Goal: Task Accomplishment & Management: Manage account settings

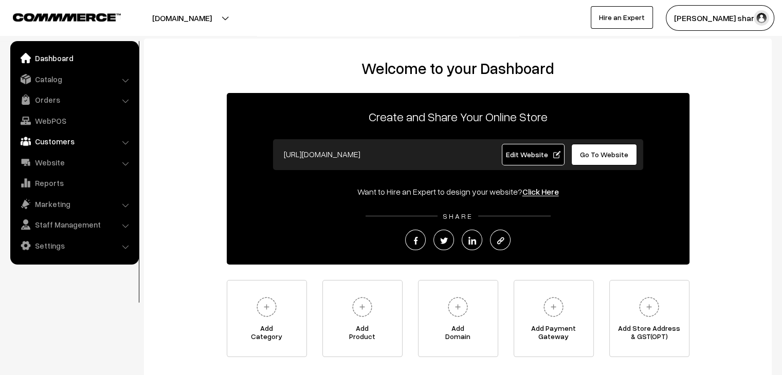
click at [61, 134] on link "Customers" at bounding box center [74, 141] width 122 height 19
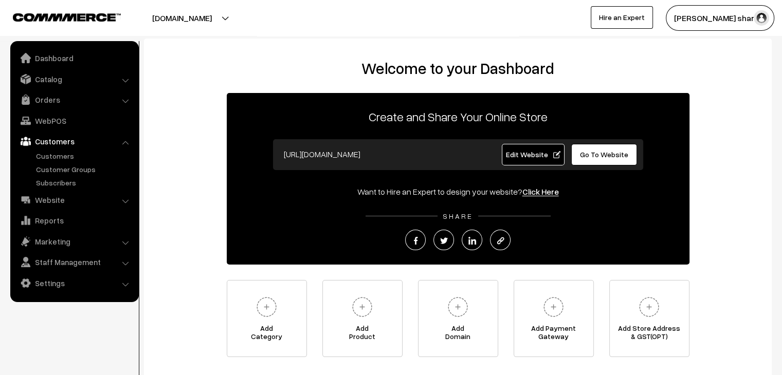
click at [55, 150] on link "Customers" at bounding box center [74, 141] width 122 height 19
click at [56, 154] on link "Customers" at bounding box center [84, 156] width 102 height 11
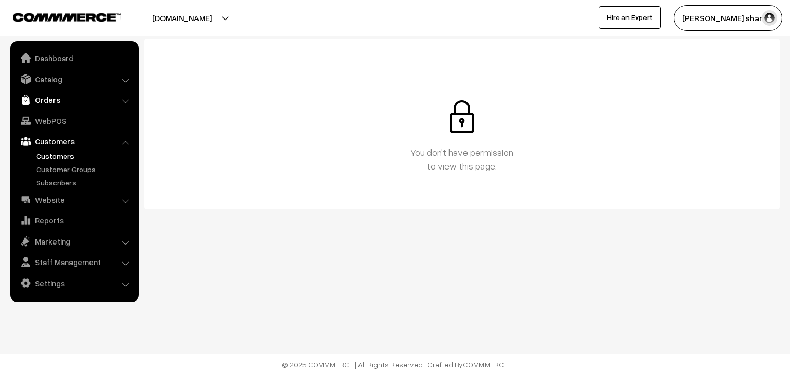
click at [52, 100] on link "Orders" at bounding box center [74, 100] width 122 height 19
click at [52, 112] on link "Orders" at bounding box center [84, 114] width 102 height 11
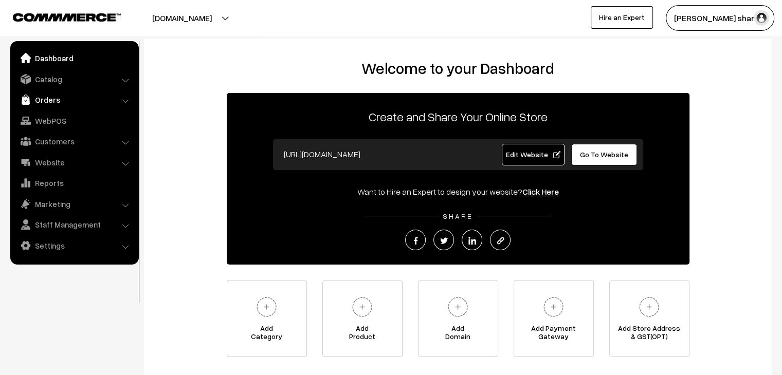
click at [79, 107] on link "Orders" at bounding box center [74, 100] width 122 height 19
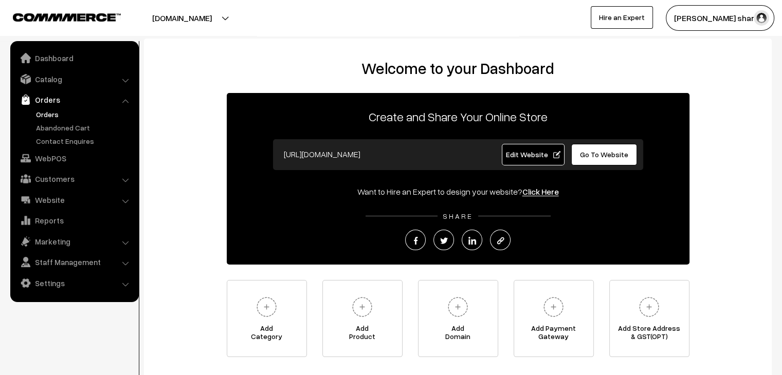
click at [61, 116] on link "Orders" at bounding box center [84, 114] width 102 height 11
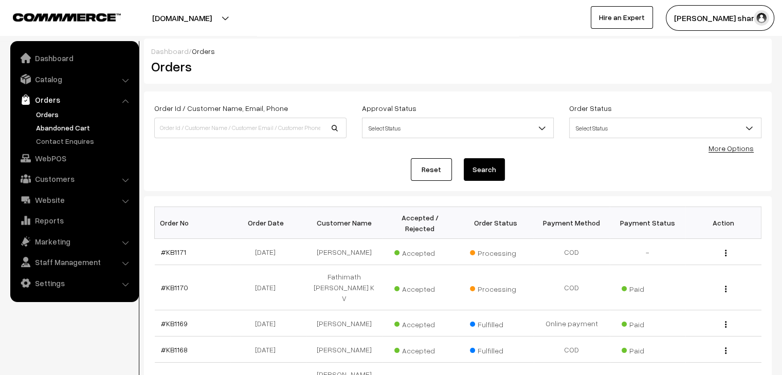
click at [67, 125] on link "Abandoned Cart" at bounding box center [84, 127] width 102 height 11
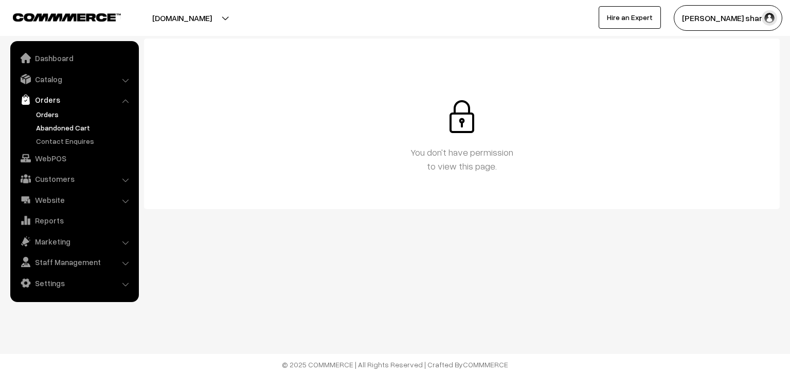
click at [56, 117] on link "Orders" at bounding box center [84, 114] width 102 height 11
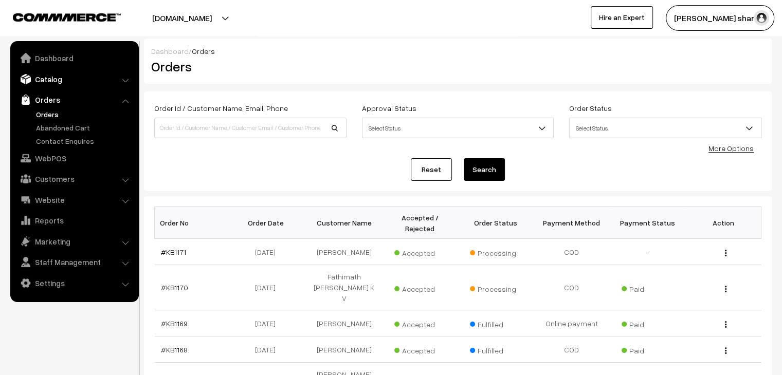
click at [66, 73] on link "Catalog" at bounding box center [74, 79] width 122 height 19
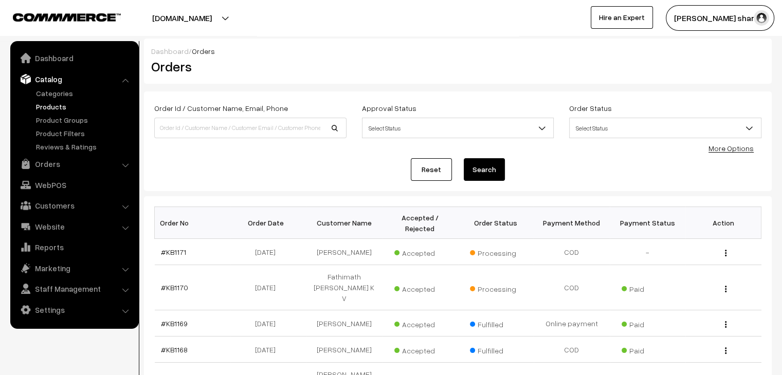
click at [58, 107] on link "Products" at bounding box center [84, 106] width 102 height 11
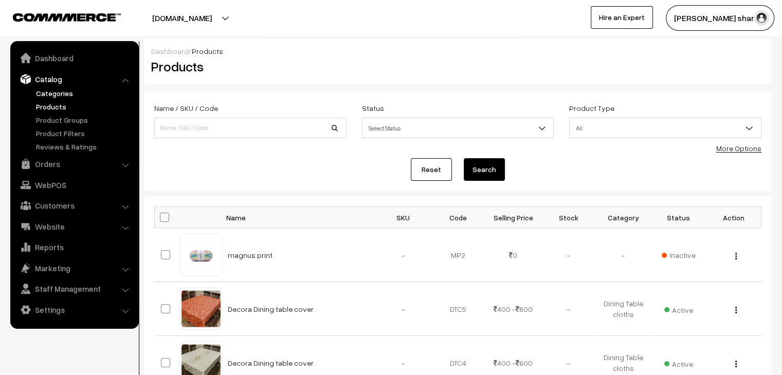
click at [64, 95] on link "Categories" at bounding box center [84, 93] width 102 height 11
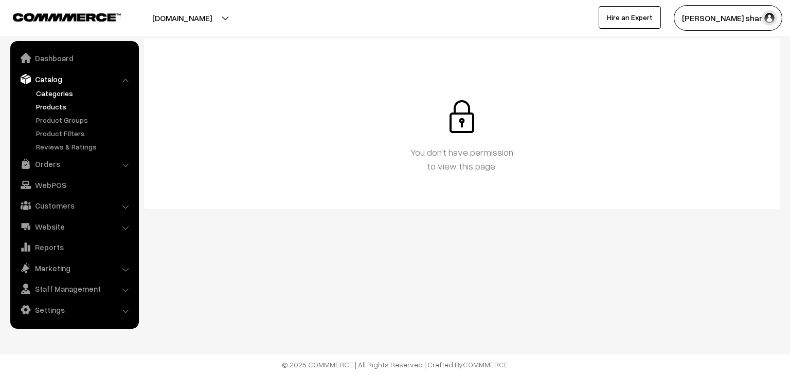
click at [64, 107] on link "Products" at bounding box center [84, 106] width 102 height 11
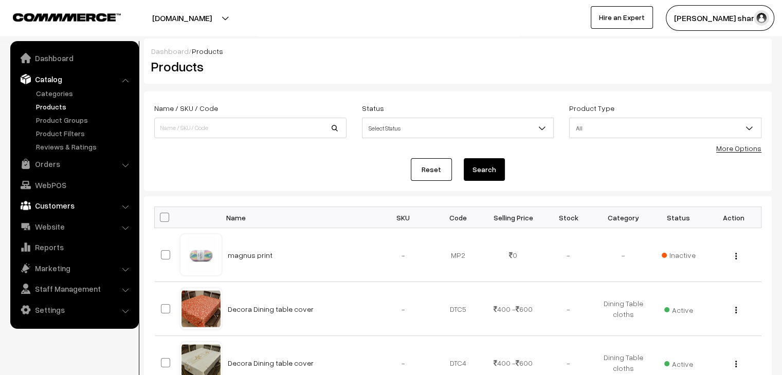
click at [101, 204] on link "Customers" at bounding box center [74, 205] width 122 height 19
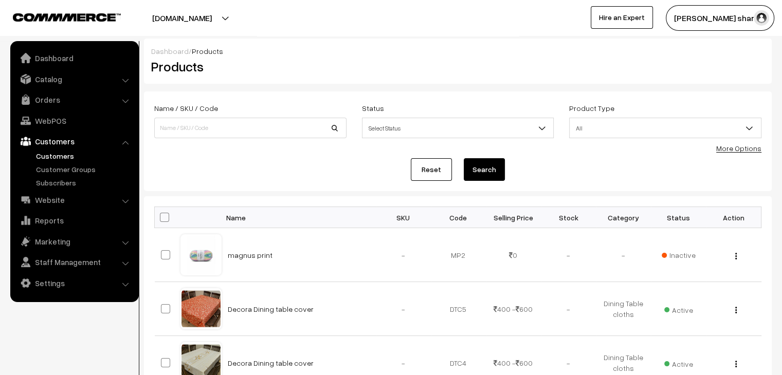
click at [52, 158] on link "Customers" at bounding box center [84, 156] width 102 height 11
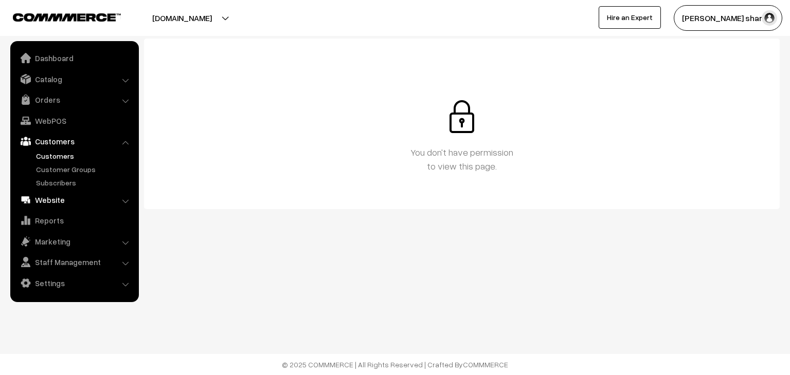
click at [61, 194] on link "Website" at bounding box center [74, 200] width 122 height 19
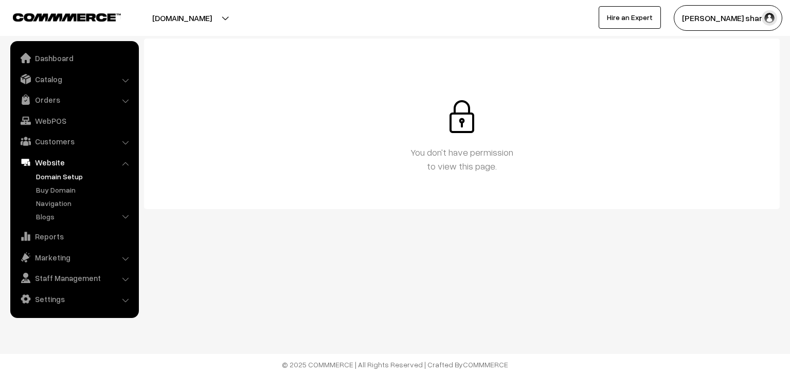
click at [55, 174] on link "Domain Setup" at bounding box center [84, 176] width 102 height 11
click at [56, 196] on ul "Domain Setup Authors Categories" at bounding box center [74, 197] width 123 height 53
click at [57, 239] on link "Reports" at bounding box center [74, 236] width 122 height 19
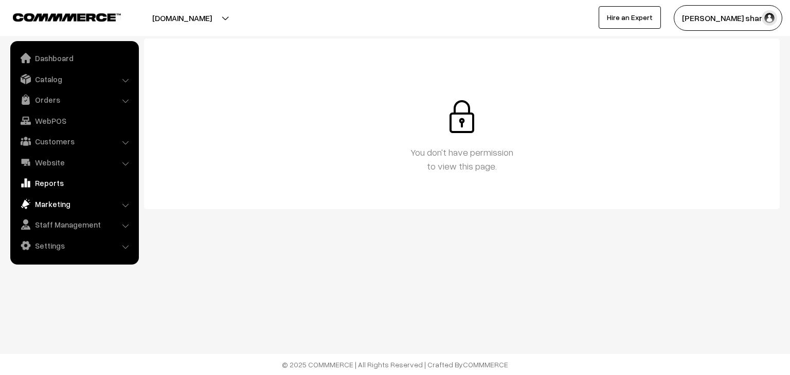
click at [51, 204] on link "Marketing" at bounding box center [74, 204] width 122 height 19
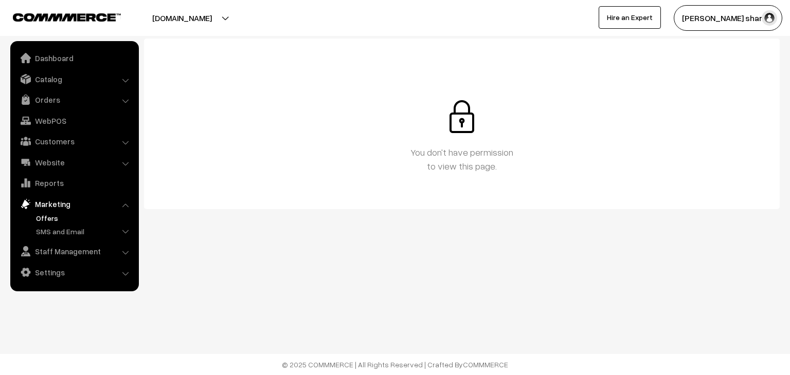
click at [55, 223] on link "Offers" at bounding box center [84, 218] width 102 height 11
click at [47, 101] on link "Orders" at bounding box center [74, 100] width 122 height 19
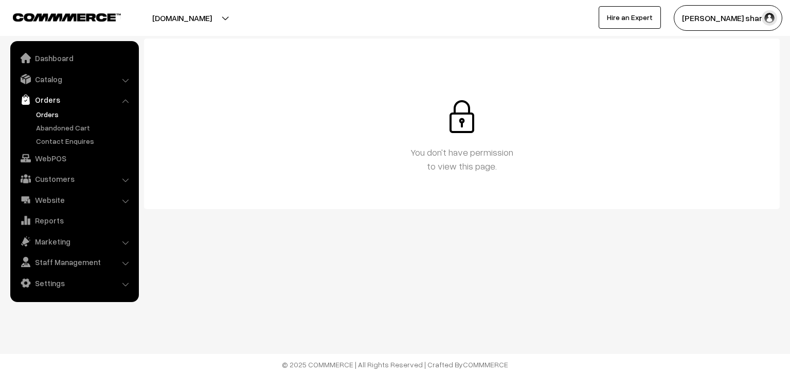
click at [53, 114] on link "Orders" at bounding box center [84, 114] width 102 height 11
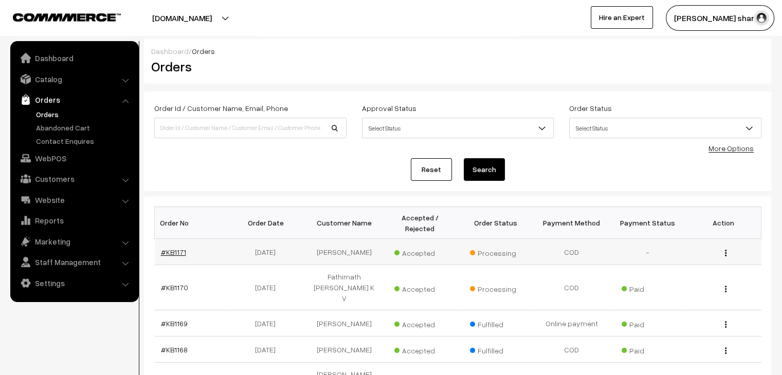
click at [178, 248] on link "#KB1171" at bounding box center [173, 252] width 25 height 9
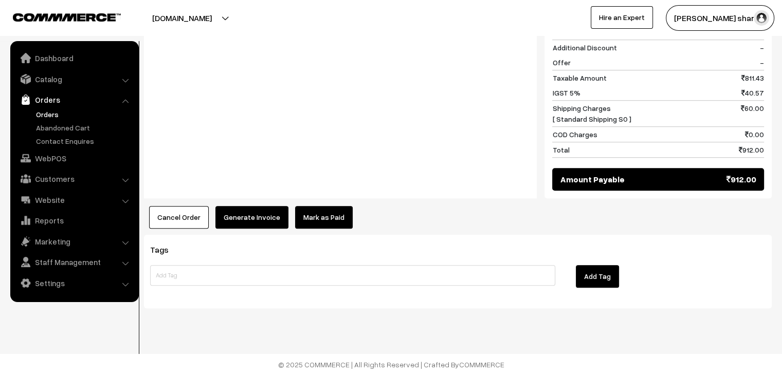
click at [313, 228] on link "Mark as Paid" at bounding box center [324, 217] width 58 height 23
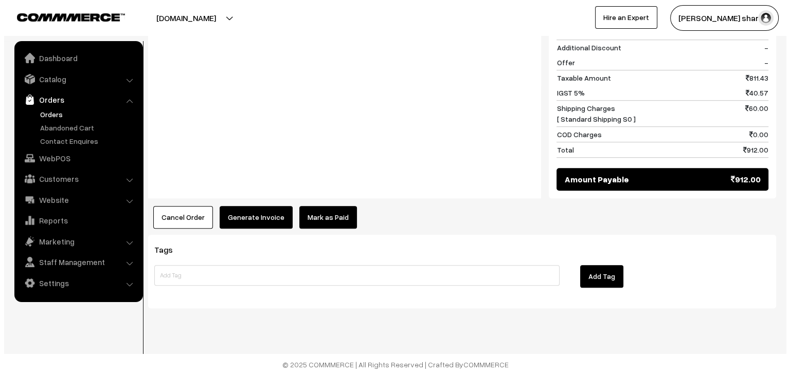
scroll to position [759, 0]
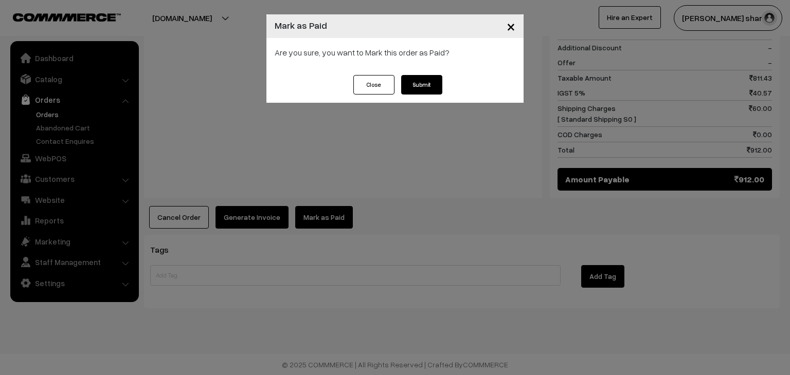
click at [423, 89] on button "Submit" at bounding box center [421, 85] width 41 height 20
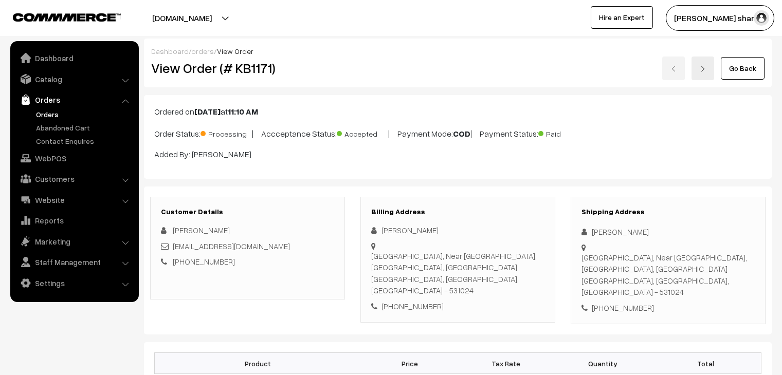
scroll to position [758, 0]
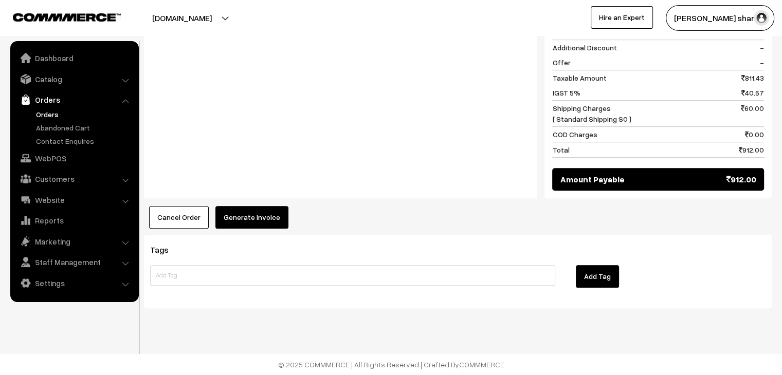
click at [248, 217] on button "Generate Invoice" at bounding box center [251, 217] width 73 height 23
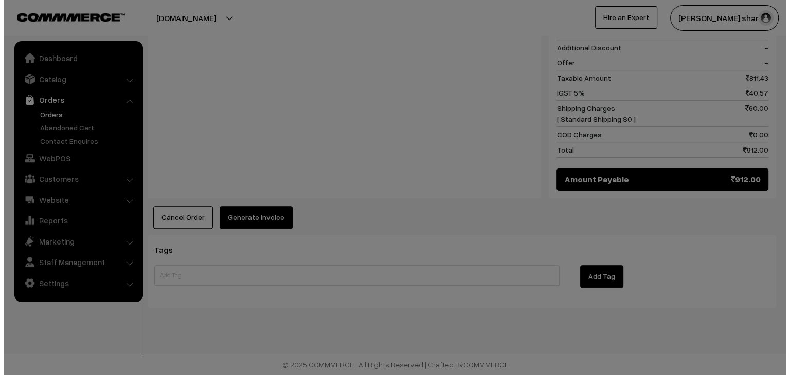
scroll to position [759, 0]
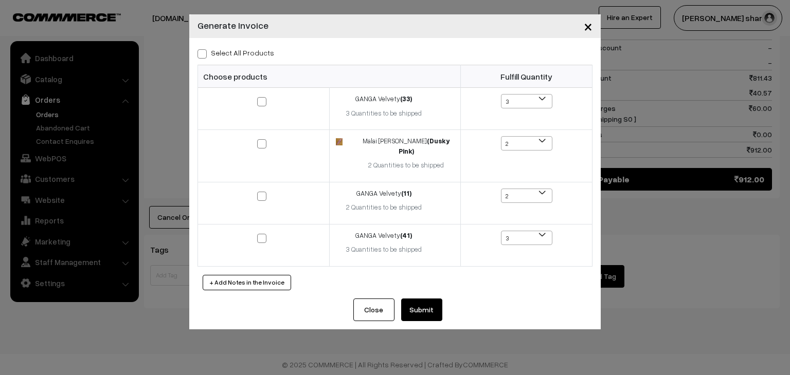
click at [226, 55] on label "Select All Products" at bounding box center [235, 52] width 77 height 11
click at [204, 55] on input "Select All Products" at bounding box center [200, 52] width 7 height 7
checkbox input "true"
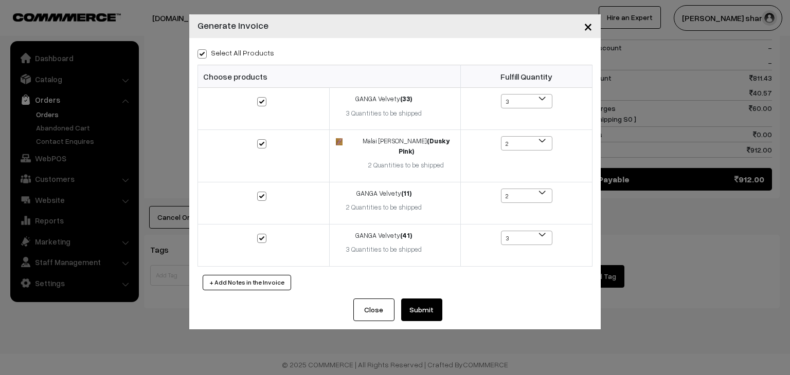
checkbox input "true"
click at [424, 299] on button "Submit" at bounding box center [421, 310] width 41 height 23
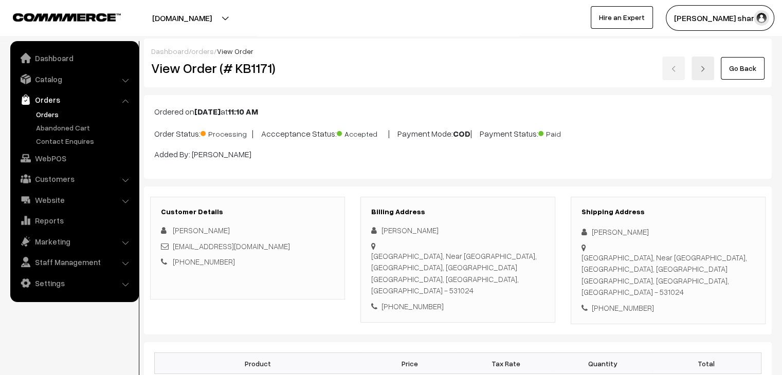
click at [50, 112] on link "Orders" at bounding box center [84, 114] width 102 height 11
